Goal: Transaction & Acquisition: Purchase product/service

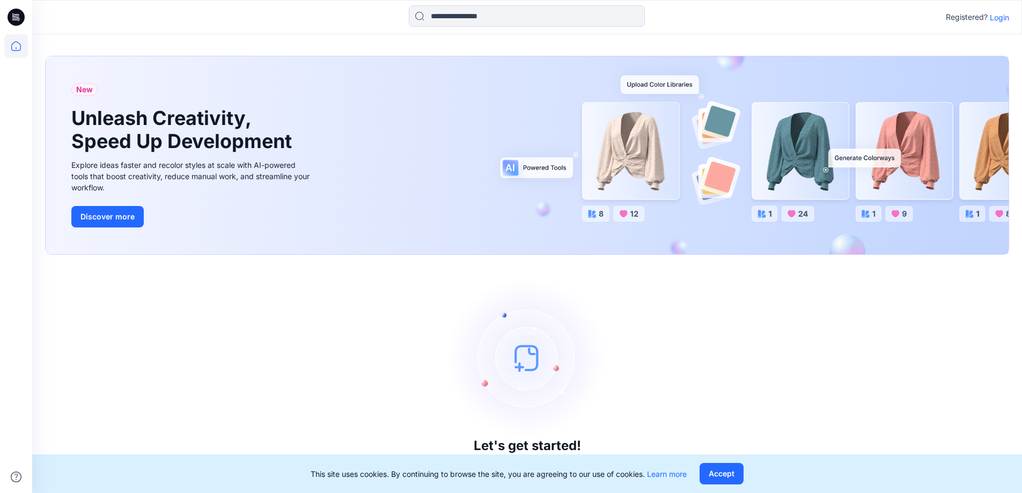
click at [994, 16] on p "Login" at bounding box center [999, 17] width 19 height 11
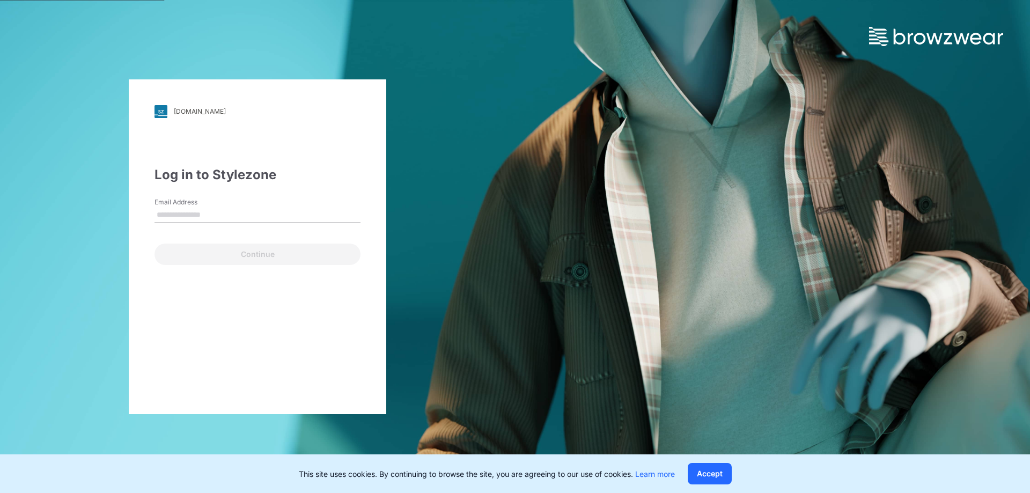
type input "**********"
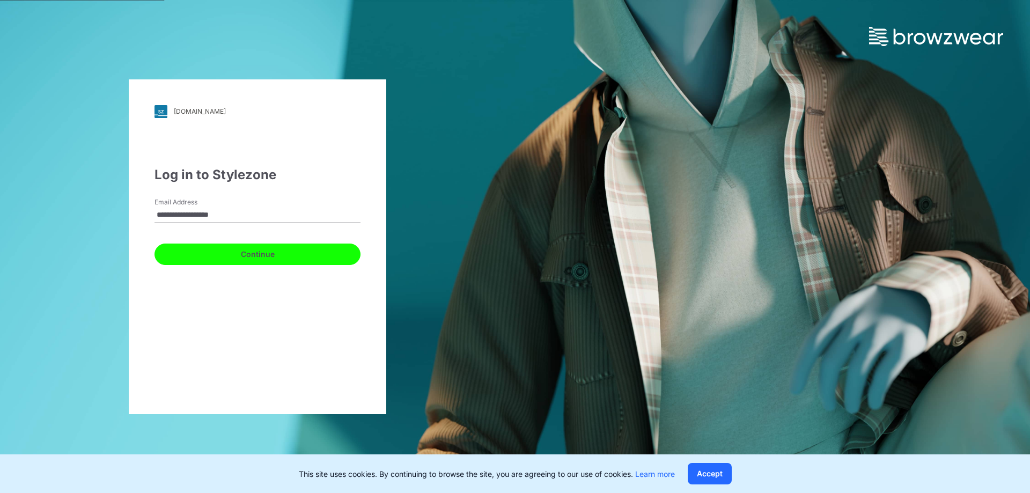
click at [277, 249] on button "Continue" at bounding box center [257, 254] width 206 height 21
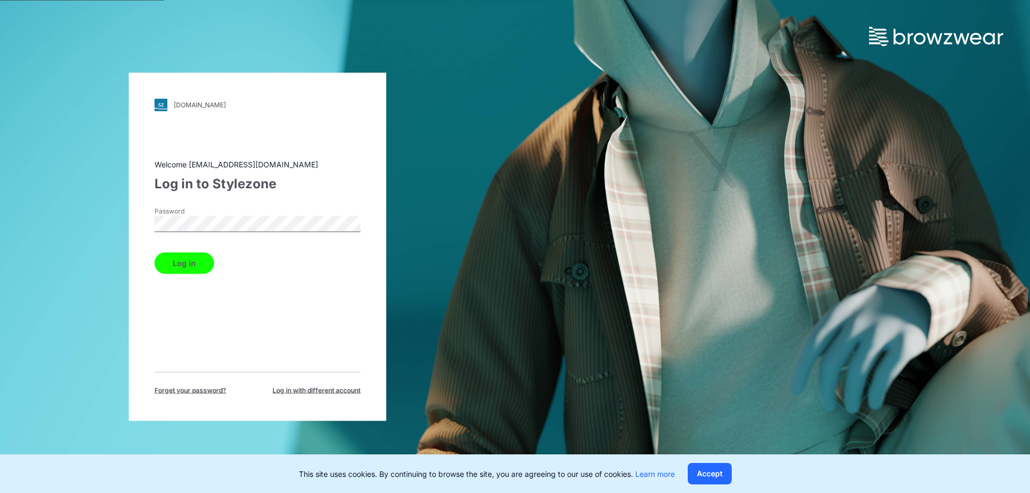
click at [164, 268] on button "Log in" at bounding box center [184, 262] width 60 height 21
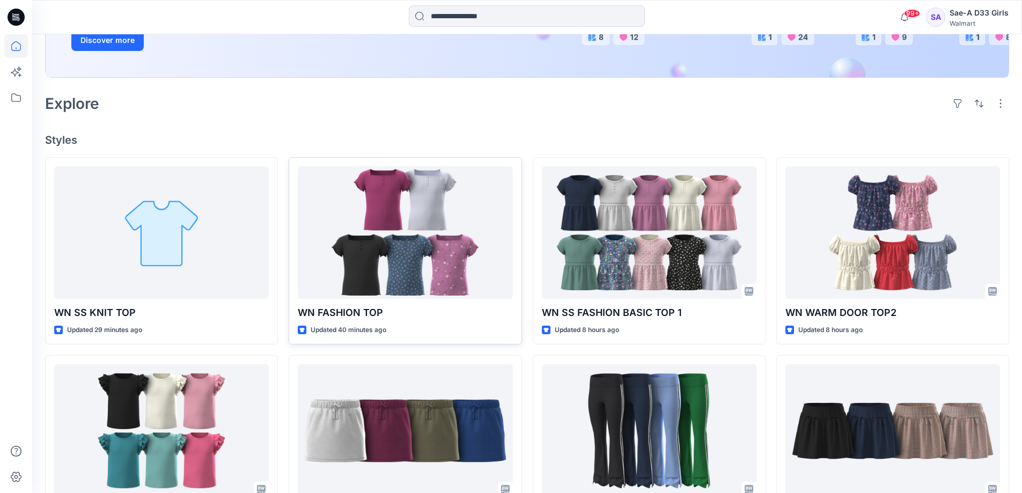
scroll to position [215, 0]
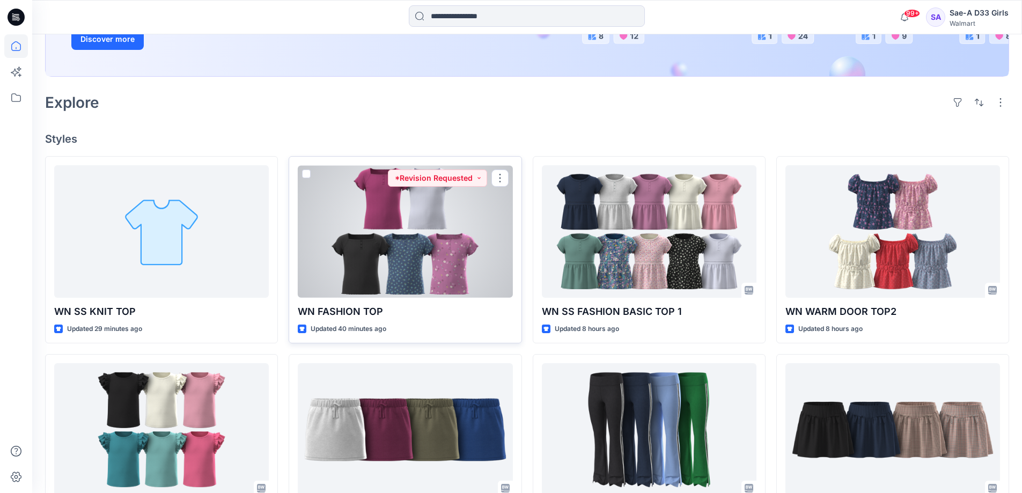
click at [395, 293] on div at bounding box center [405, 231] width 215 height 132
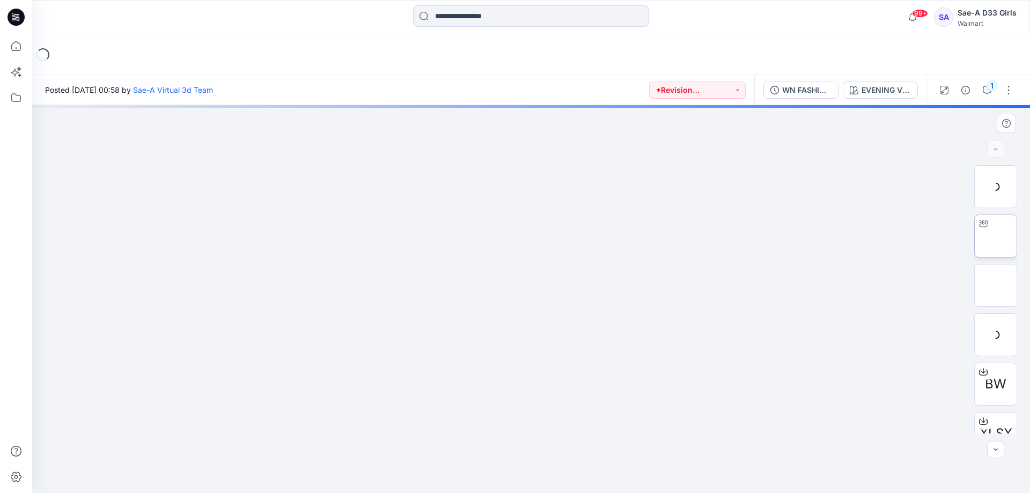
click at [996, 236] on img at bounding box center [996, 236] width 0 height 0
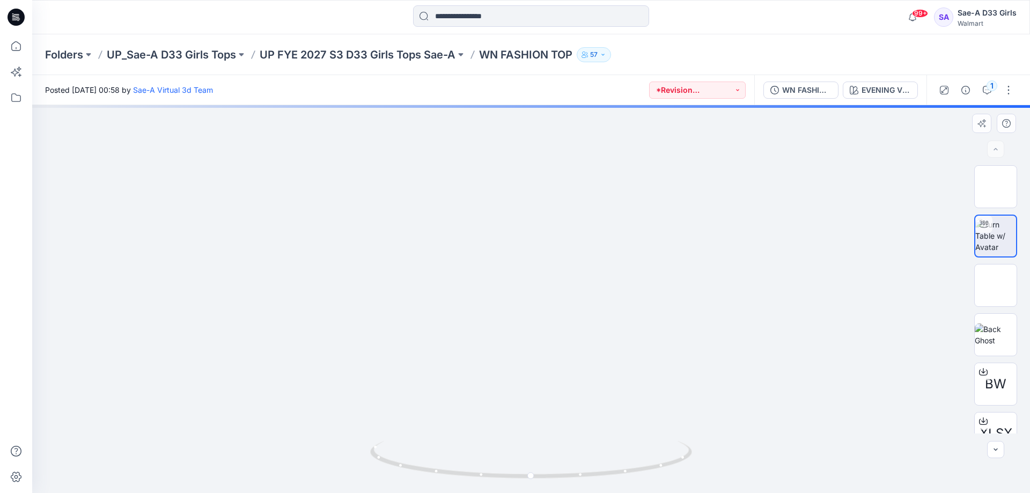
drag, startPoint x: 532, startPoint y: 267, endPoint x: 527, endPoint y: 324, distance: 57.6
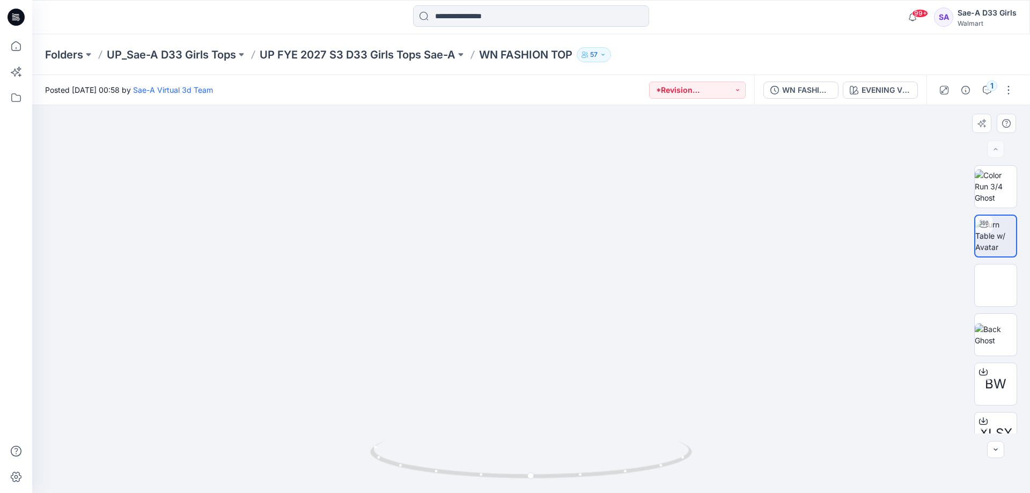
drag, startPoint x: 505, startPoint y: 300, endPoint x: 505, endPoint y: 311, distance: 10.7
drag, startPoint x: 467, startPoint y: 330, endPoint x: 463, endPoint y: 359, distance: 29.3
